Goal: Navigation & Orientation: Find specific page/section

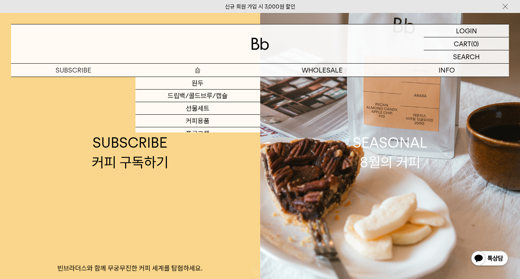
click at [199, 67] on p "숍" at bounding box center [197, 70] width 124 height 13
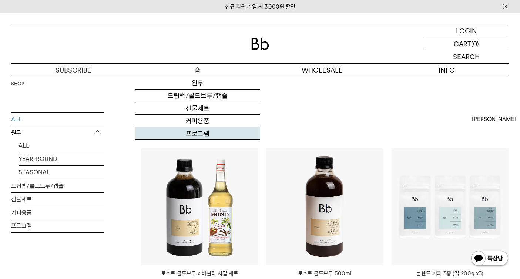
click at [201, 135] on link "프로그램" at bounding box center [197, 133] width 124 height 13
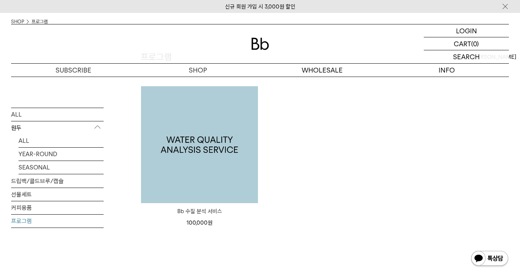
scroll to position [73, 0]
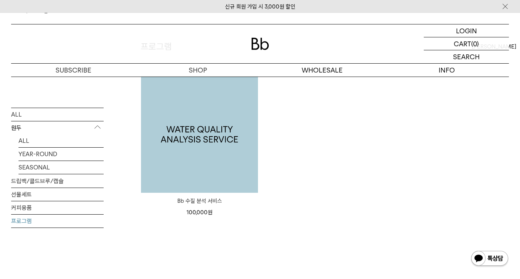
click at [213, 179] on img at bounding box center [199, 134] width 117 height 117
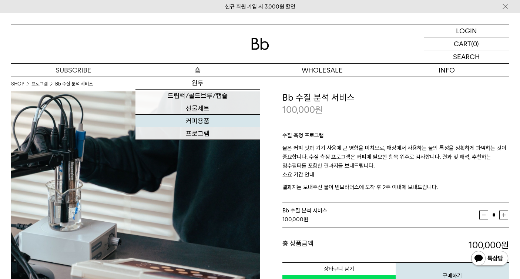
click at [203, 126] on link "커피용품" at bounding box center [197, 121] width 124 height 13
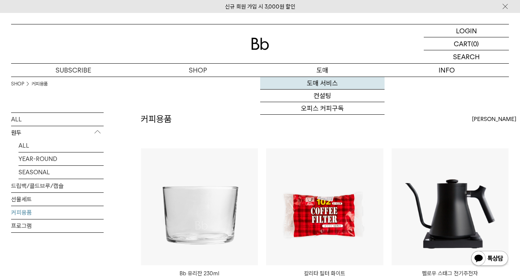
click at [318, 85] on link "도매 서비스" at bounding box center [322, 83] width 124 height 13
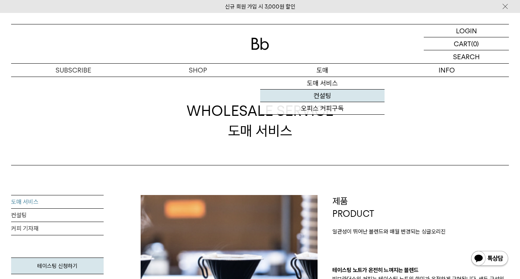
click at [320, 95] on link "컨설팅" at bounding box center [322, 96] width 124 height 13
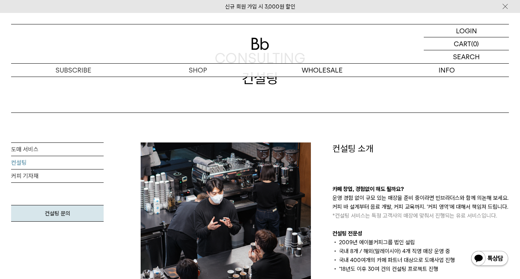
scroll to position [109, 0]
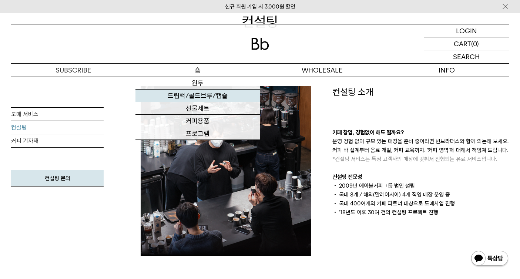
click at [199, 94] on link "드립백/콜드브루/캡슐" at bounding box center [197, 96] width 124 height 13
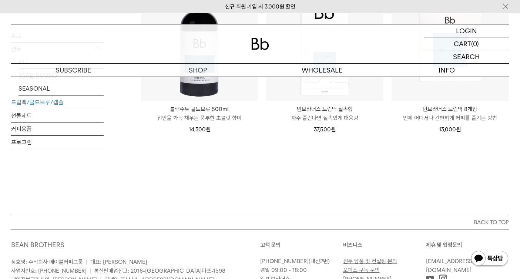
scroll to position [654, 0]
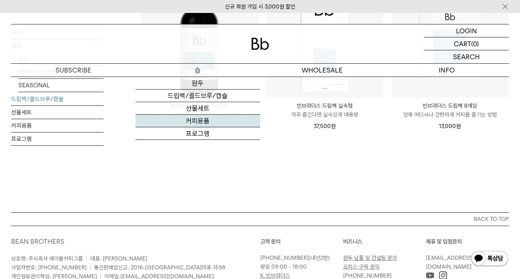
click at [197, 122] on link "커피용품" at bounding box center [197, 121] width 124 height 13
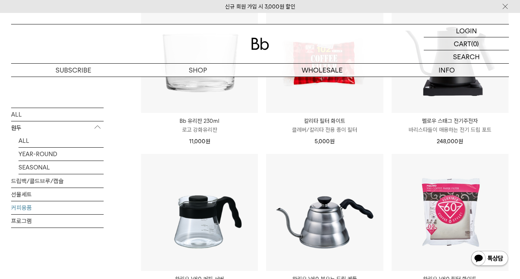
scroll to position [113, 0]
